Goal: Find specific page/section: Find specific page/section

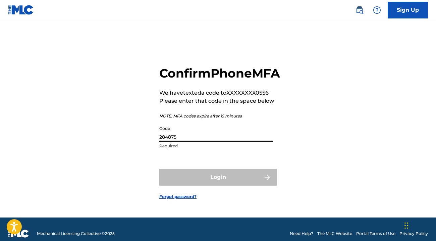
type input "284875"
click at [218, 185] on button "Login" at bounding box center [217, 177] width 117 height 17
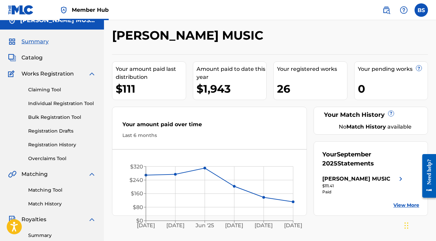
scroll to position [7, 0]
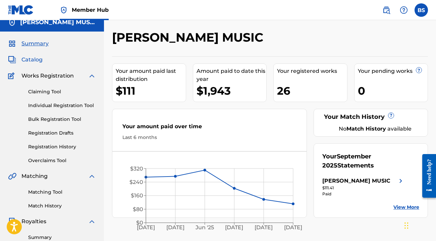
click at [37, 61] on span "Catalog" at bounding box center [31, 60] width 21 height 8
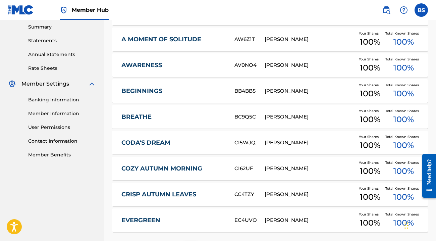
scroll to position [251, 0]
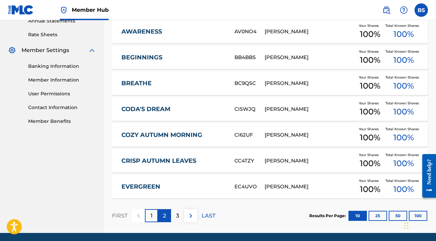
click at [164, 218] on p "2" at bounding box center [164, 216] width 3 height 8
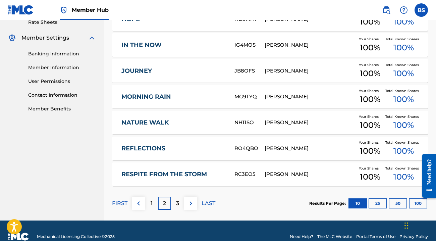
scroll to position [263, 0]
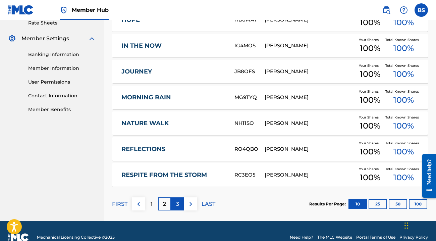
click at [178, 203] on p "3" at bounding box center [177, 204] width 3 height 8
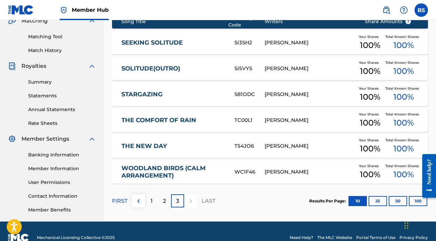
scroll to position [161, 0]
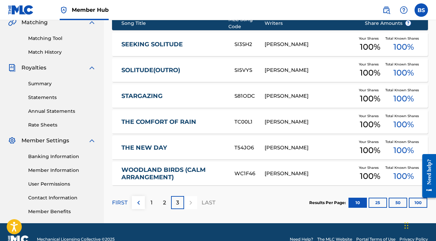
click at [149, 94] on link "STARGAZING" at bounding box center [173, 96] width 104 height 8
